Goal: Learn about a topic: Learn about a topic

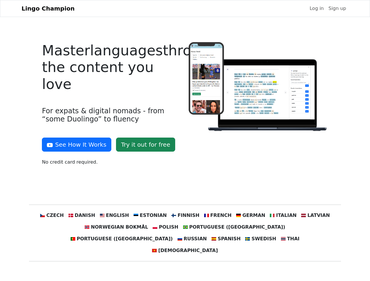
click at [185, 140] on div at bounding box center [258, 106] width 146 height 128
click at [74, 145] on button "See How It Works" at bounding box center [76, 145] width 69 height 14
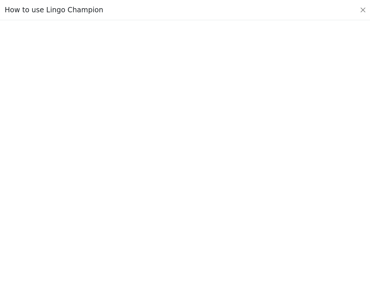
click at [90, 215] on div at bounding box center [185, 150] width 342 height 203
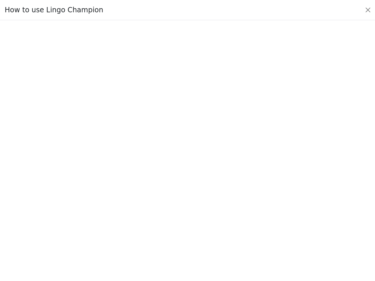
click at [120, 215] on div at bounding box center [187, 150] width 347 height 205
click at [152, 215] on div at bounding box center [187, 150] width 347 height 205
click at [184, 215] on div at bounding box center [187, 150] width 347 height 205
click at [214, 215] on div at bounding box center [187, 150] width 347 height 205
click at [244, 215] on div at bounding box center [187, 150] width 347 height 205
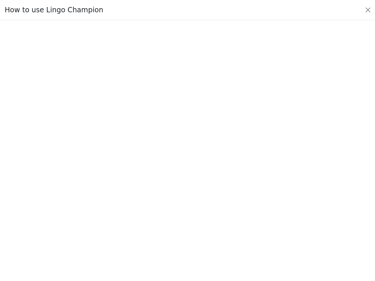
click at [274, 215] on div at bounding box center [187, 150] width 347 height 205
